Goal: Find contact information: Find contact information

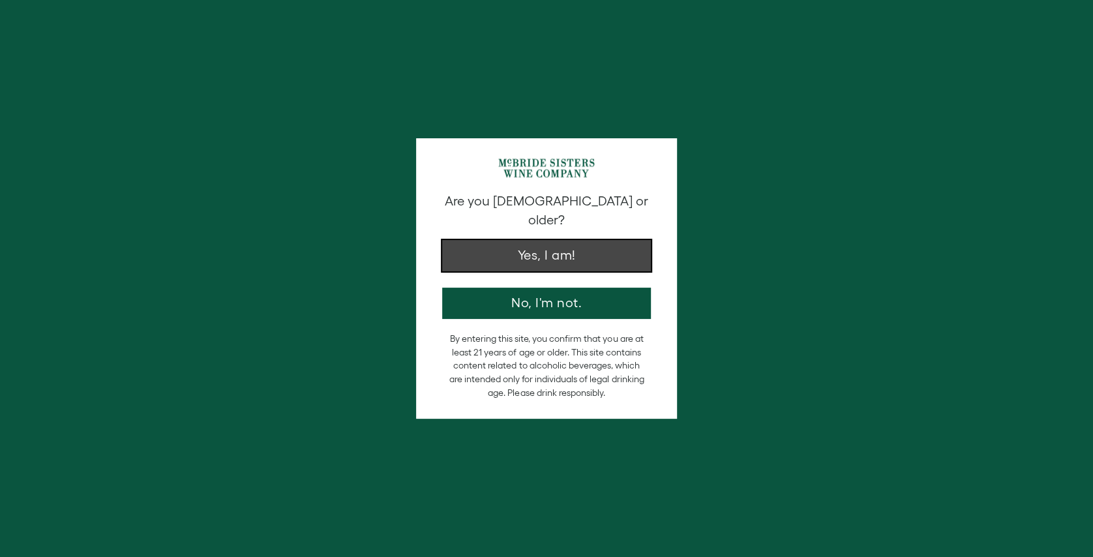
click at [517, 240] on button "Yes, I am!" at bounding box center [546, 255] width 209 height 31
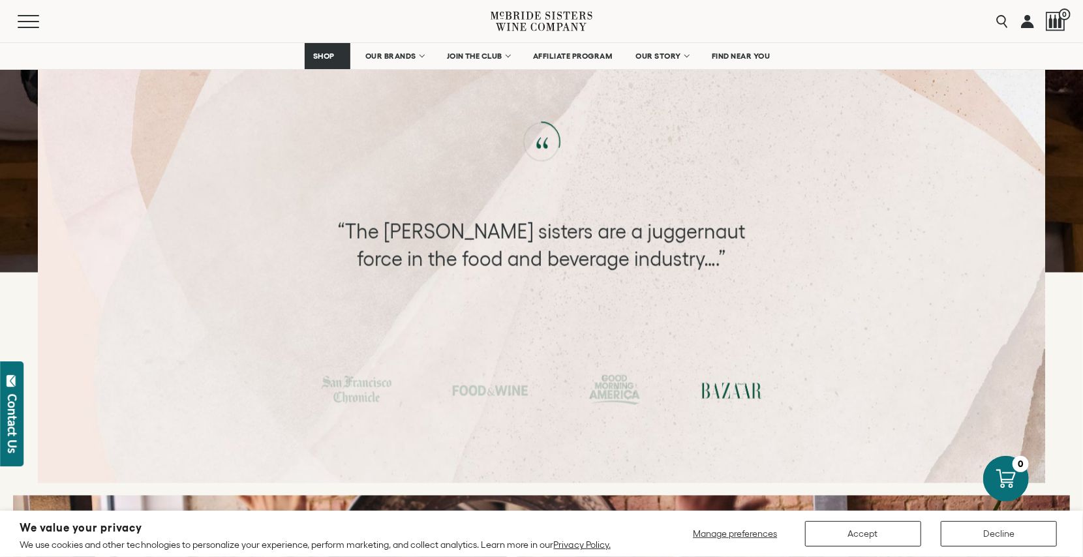
scroll to position [4305, 0]
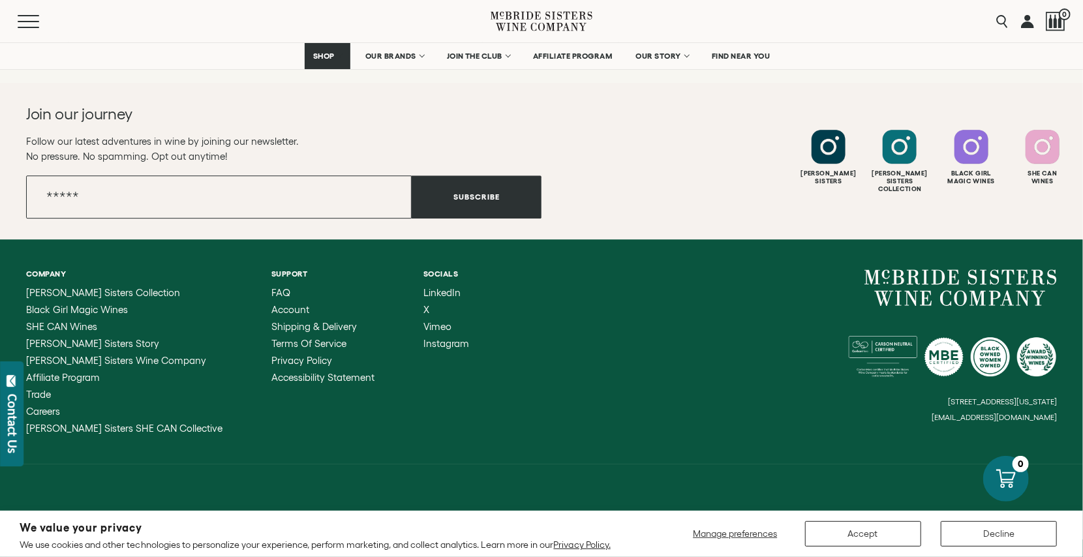
scroll to position [2751, 0]
click at [271, 287] on span "FAQ" at bounding box center [280, 292] width 19 height 11
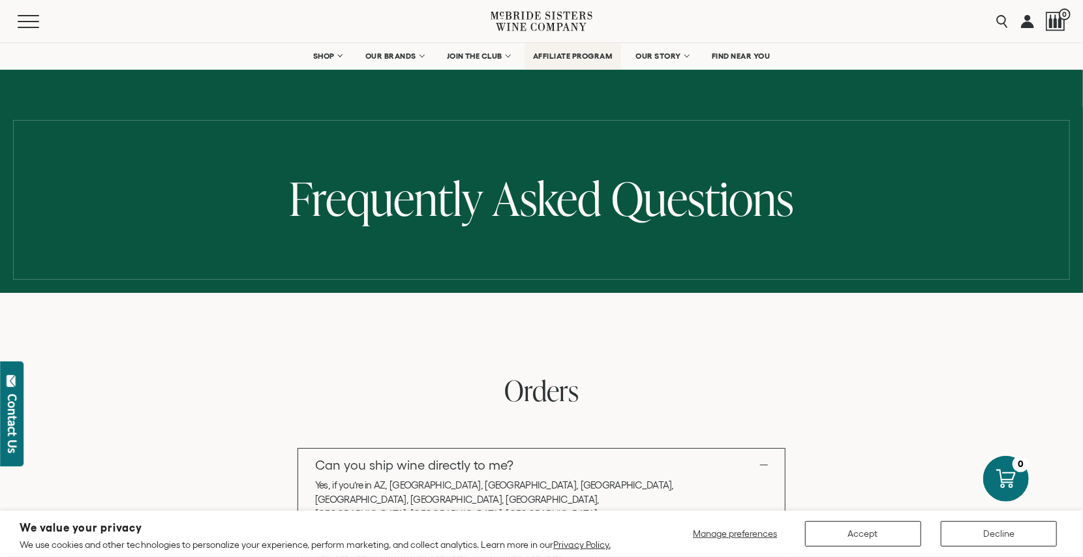
scroll to position [65, 0]
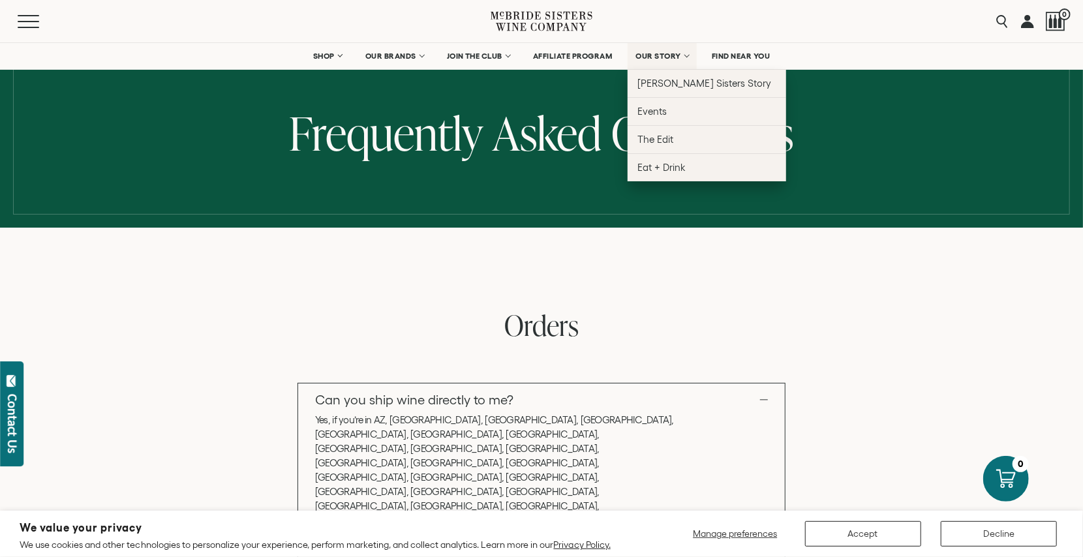
click at [697, 54] on link "OUR STORY" at bounding box center [663, 56] width 70 height 26
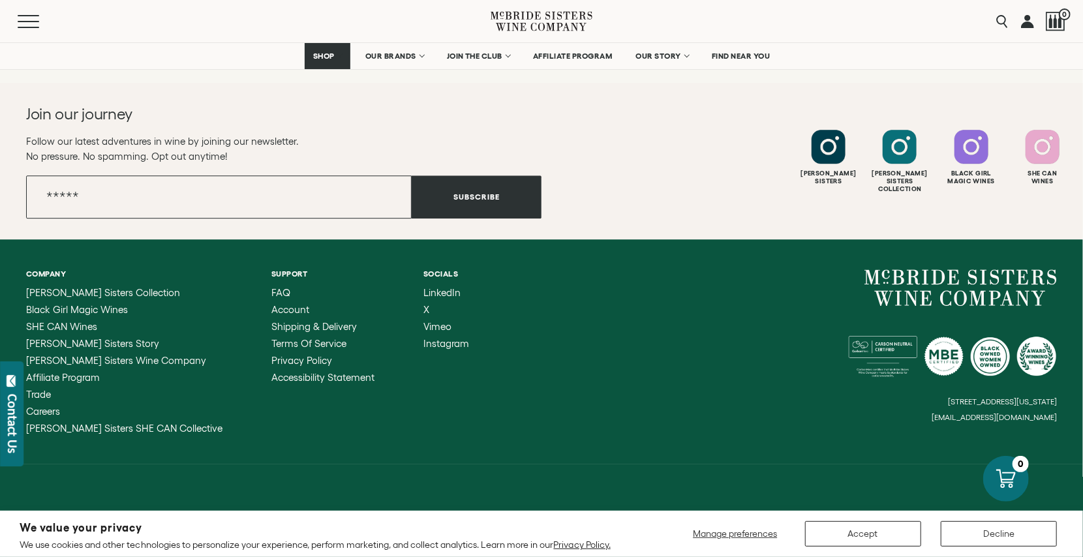
scroll to position [6404, 0]
click at [441, 287] on span "LinkedIn" at bounding box center [441, 292] width 37 height 11
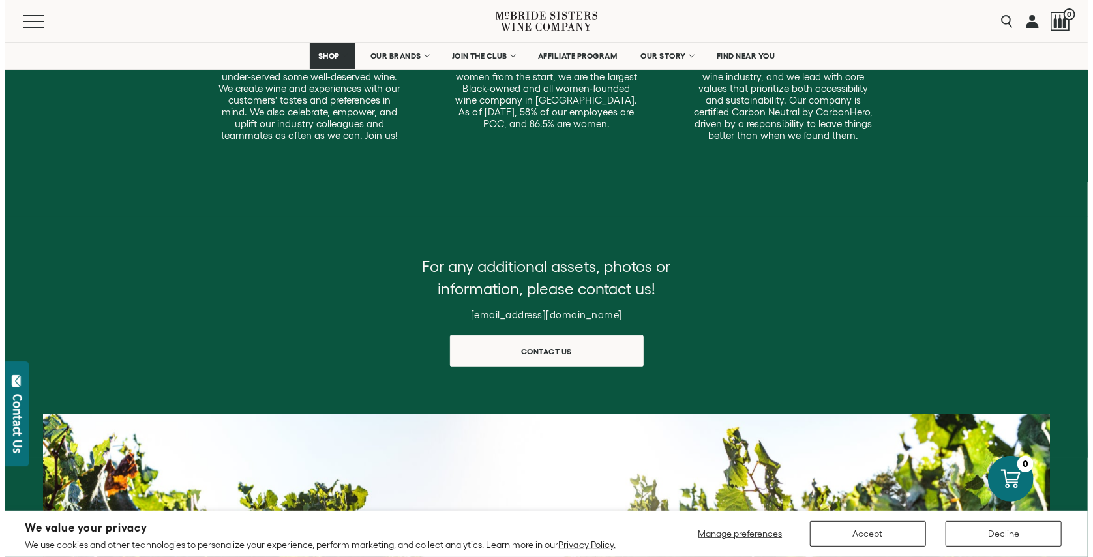
scroll to position [522, 0]
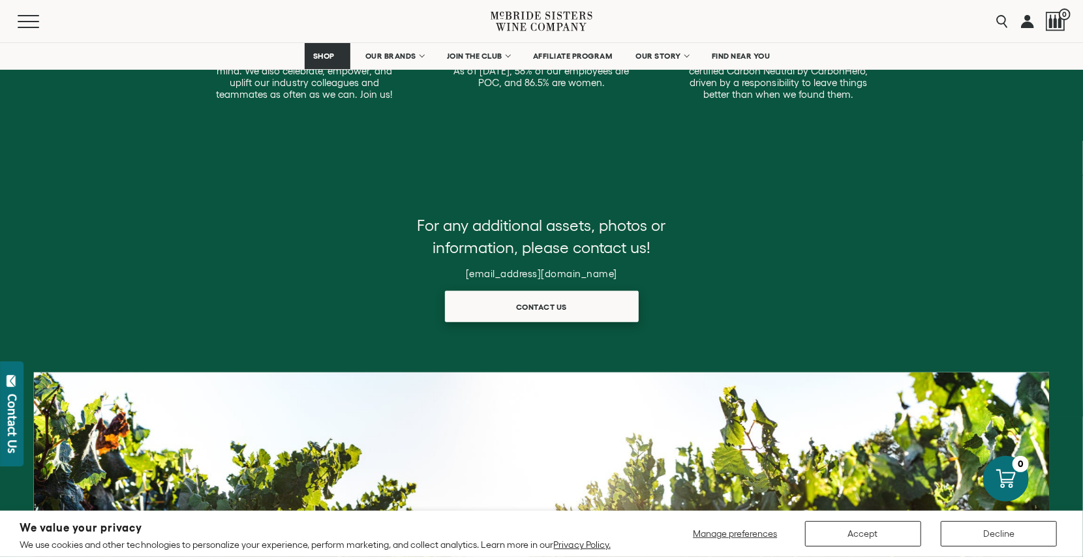
click at [526, 320] on span "Contact us" at bounding box center [541, 306] width 97 height 25
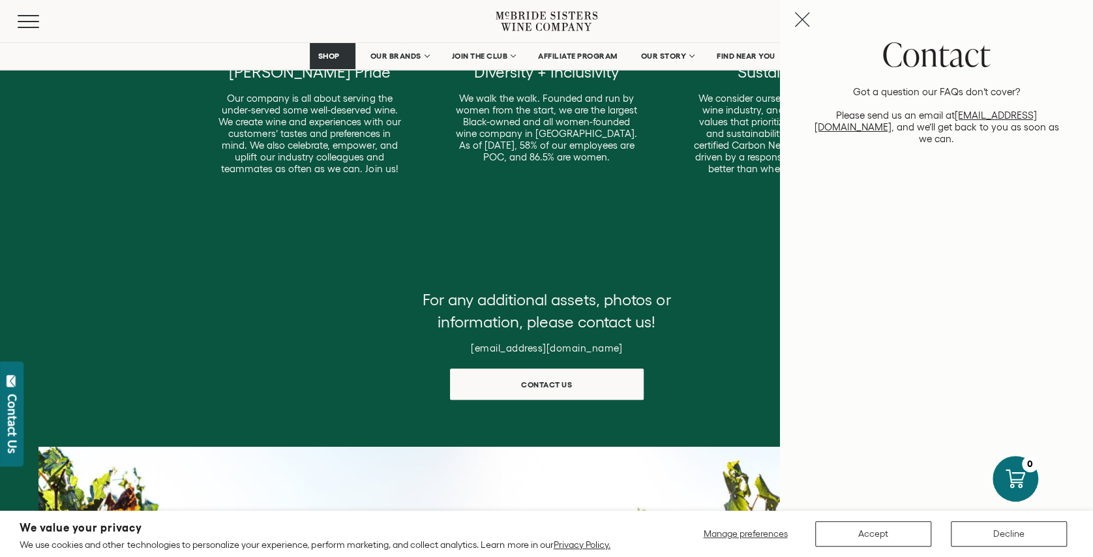
scroll to position [445, 0]
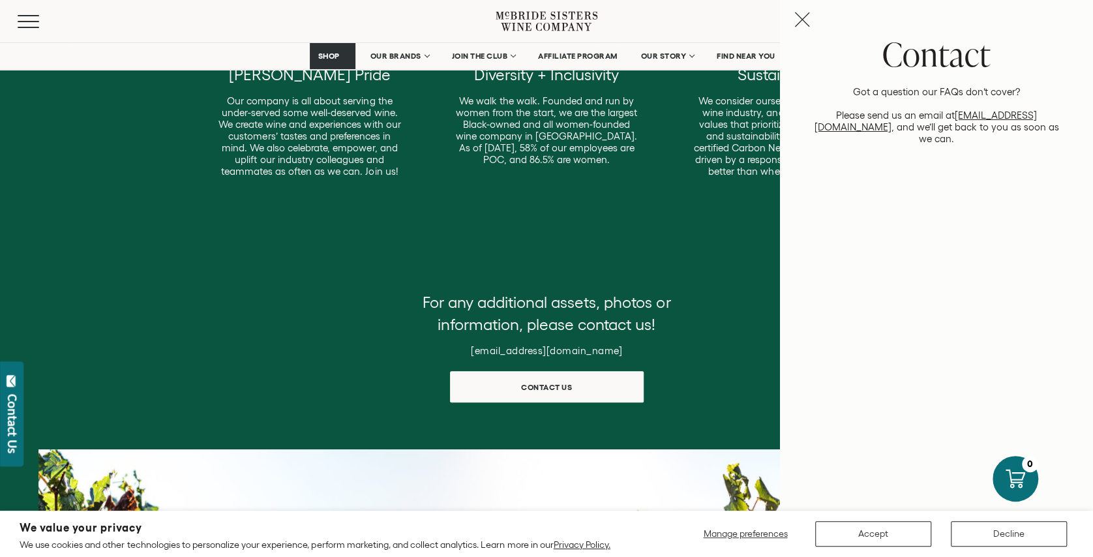
click at [890, 117] on link "[EMAIL_ADDRESS][DOMAIN_NAME]" at bounding box center [926, 121] width 223 height 23
